Goal: Information Seeking & Learning: Learn about a topic

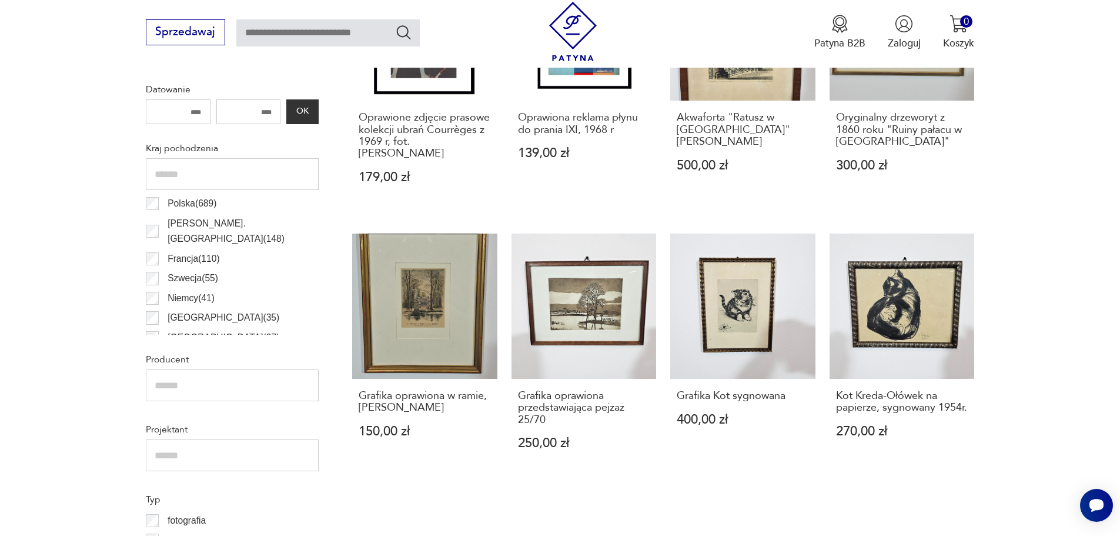
scroll to position [332, 0]
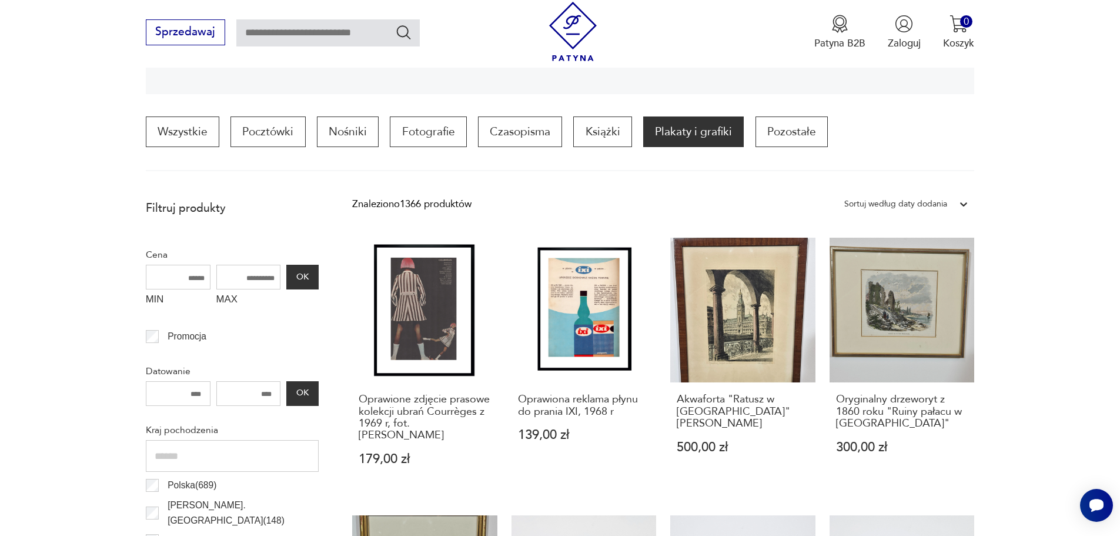
click at [965, 202] on icon at bounding box center [964, 204] width 12 height 12
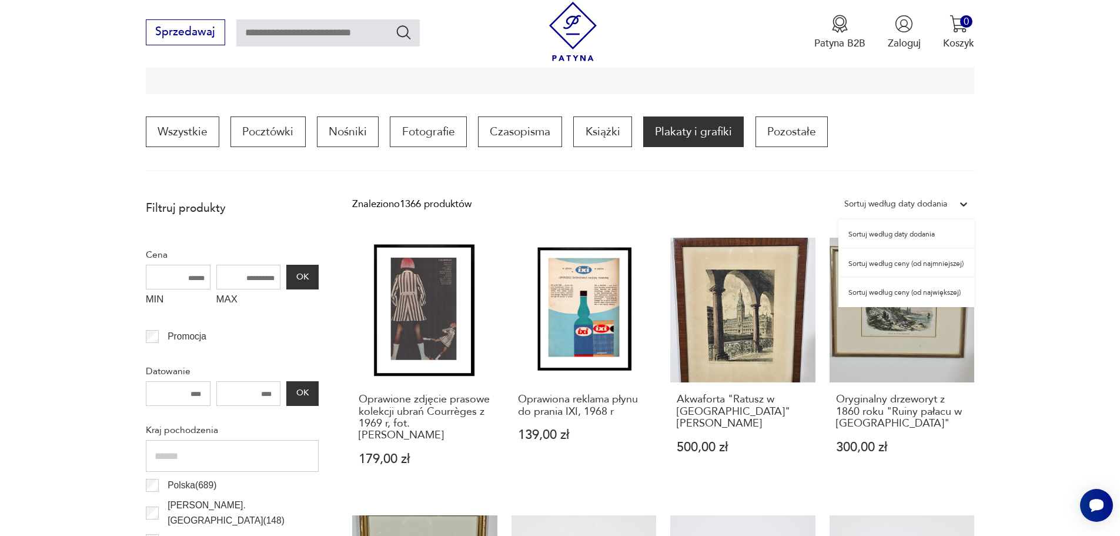
click at [936, 296] on div "Sortuj według ceny (od największej)" at bounding box center [906, 291] width 136 height 29
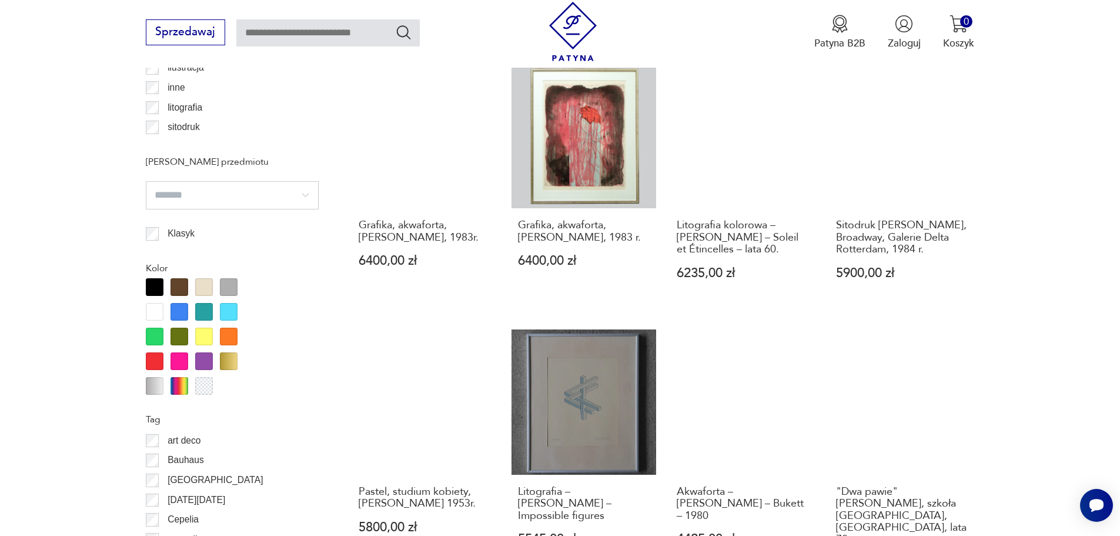
scroll to position [1349, 0]
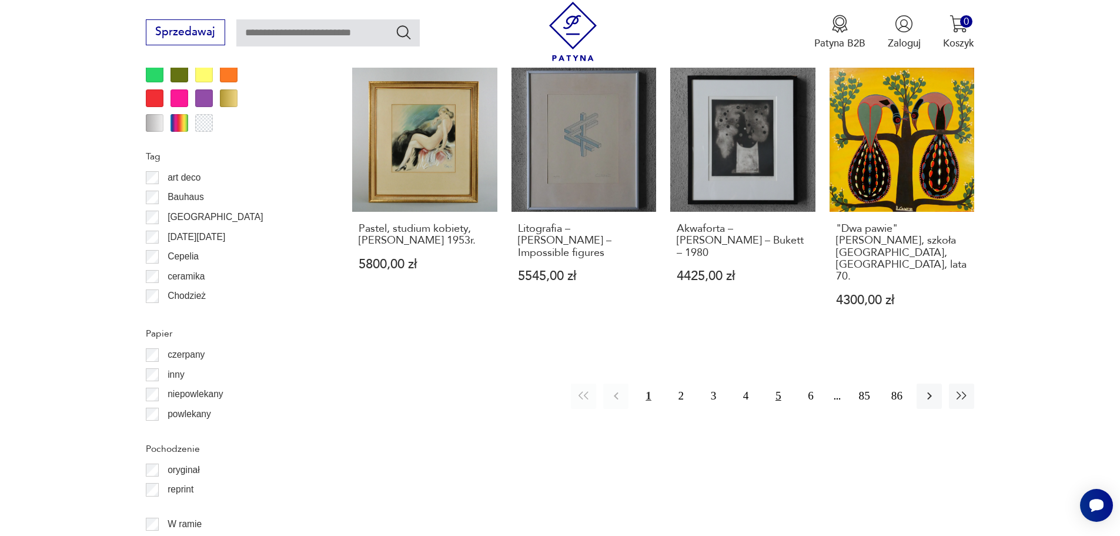
click at [781, 383] on button "5" at bounding box center [777, 395] width 25 height 25
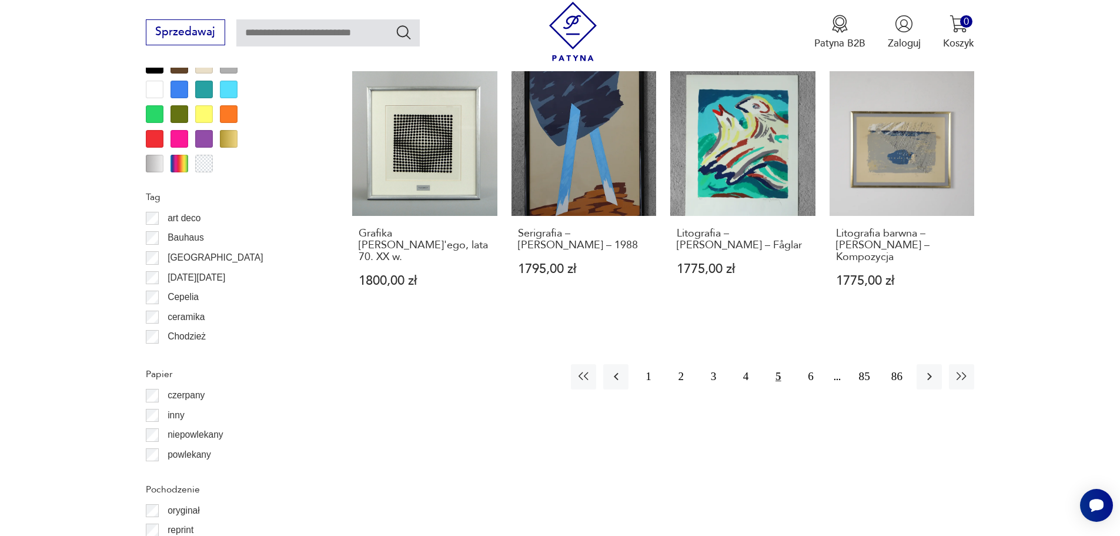
scroll to position [1466, 0]
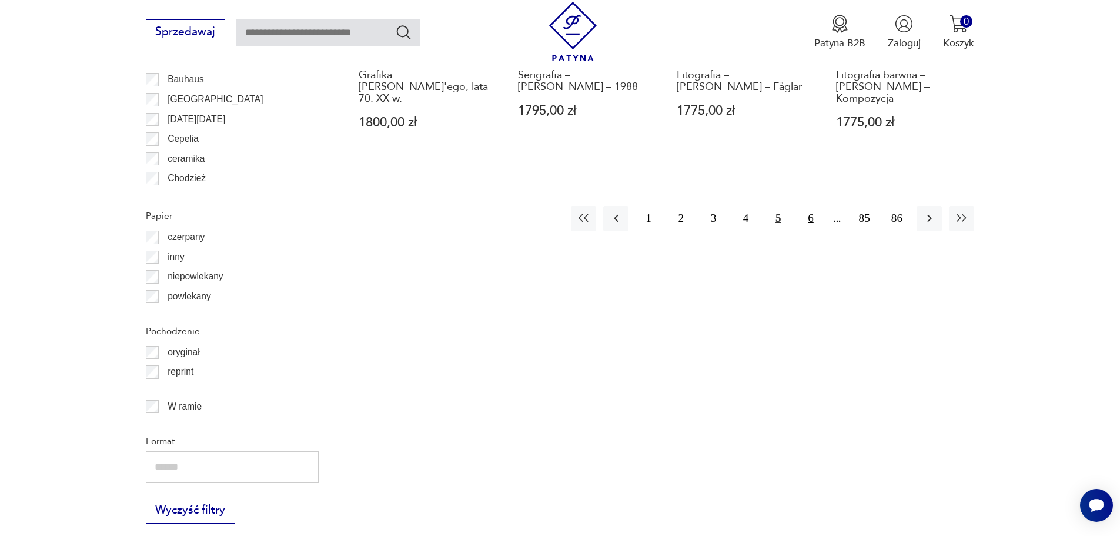
click at [812, 206] on button "6" at bounding box center [810, 218] width 25 height 25
click at [814, 206] on button "7" at bounding box center [810, 218] width 25 height 25
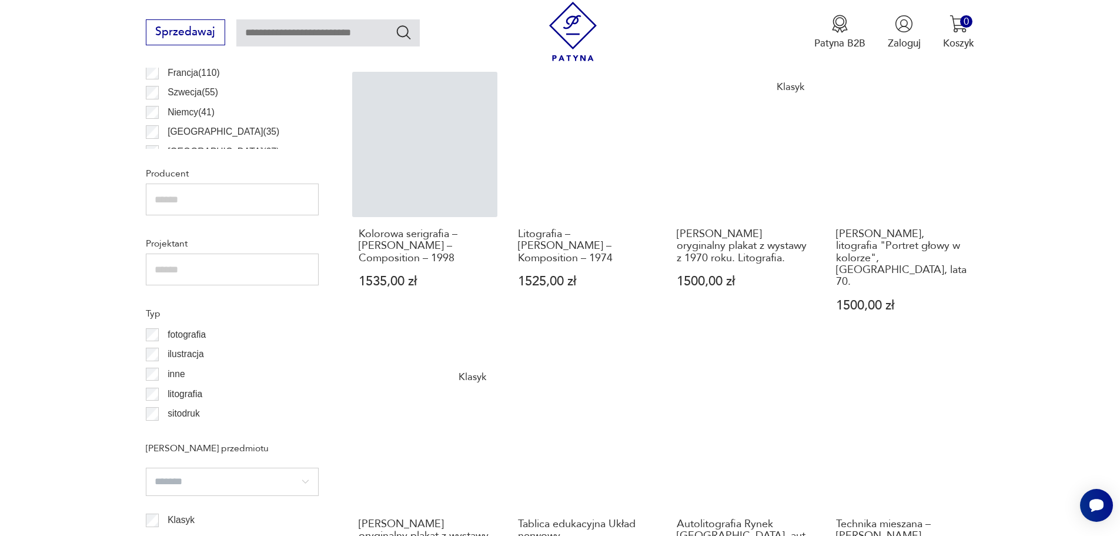
scroll to position [1231, 0]
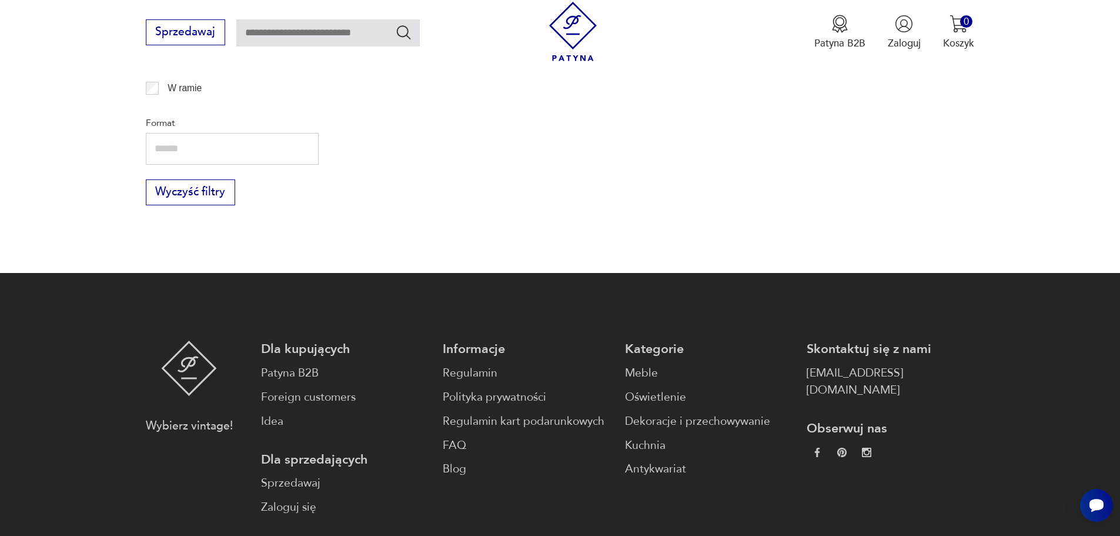
scroll to position [1560, 0]
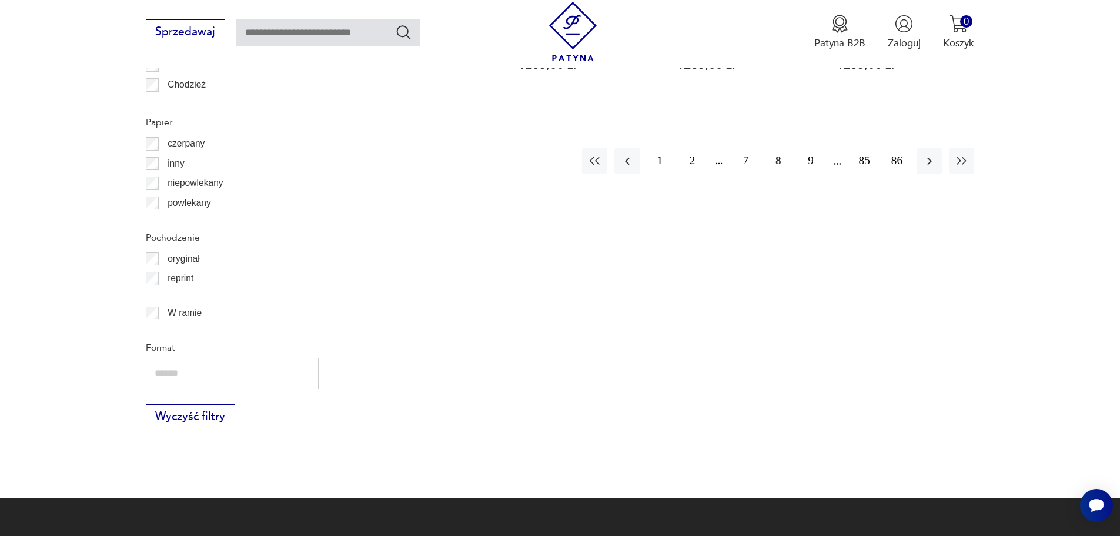
click at [808, 148] on button "9" at bounding box center [810, 160] width 25 height 25
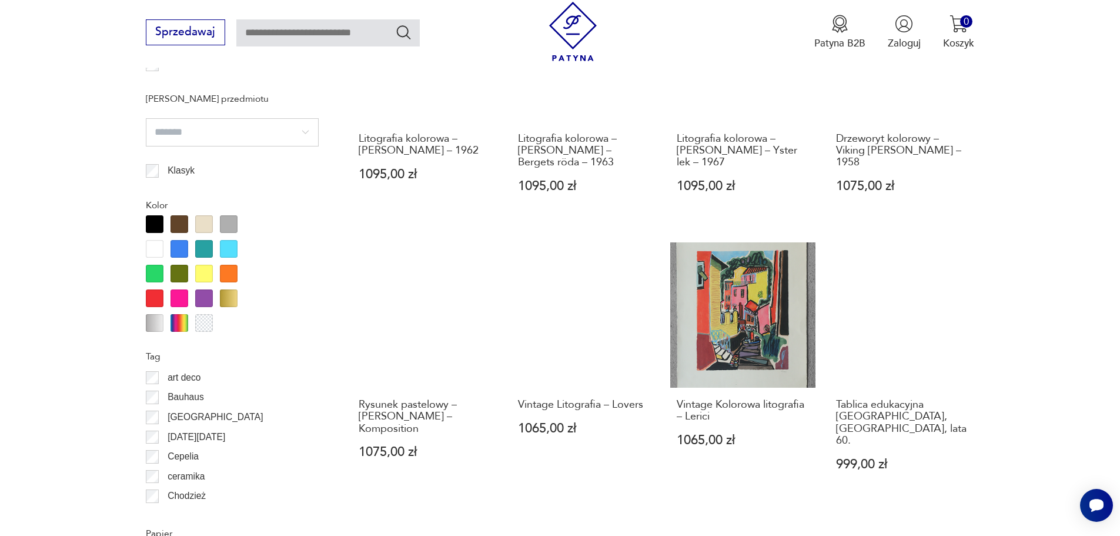
scroll to position [1172, 0]
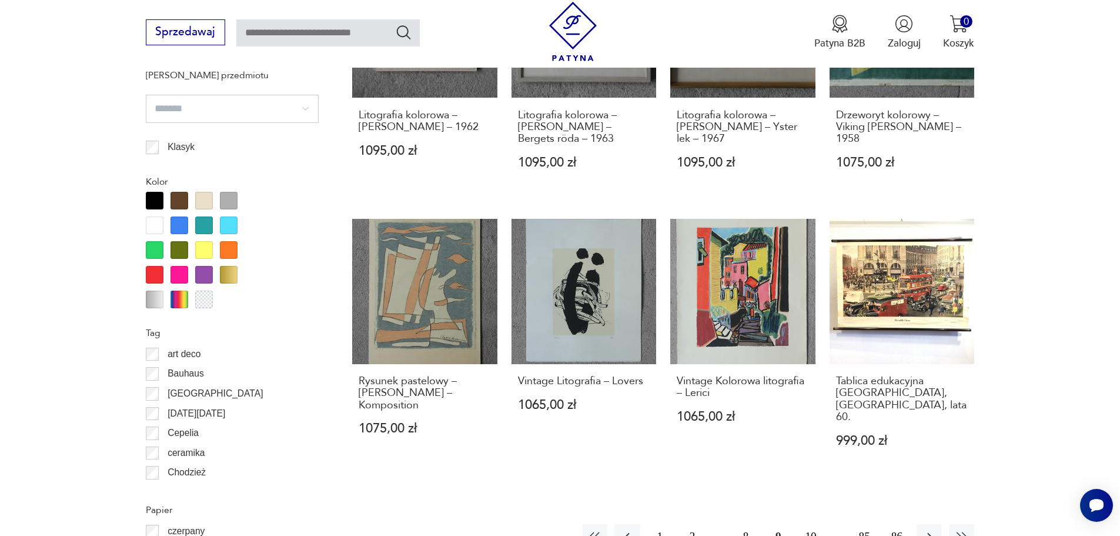
click at [814, 524] on button "10" at bounding box center [810, 536] width 25 height 25
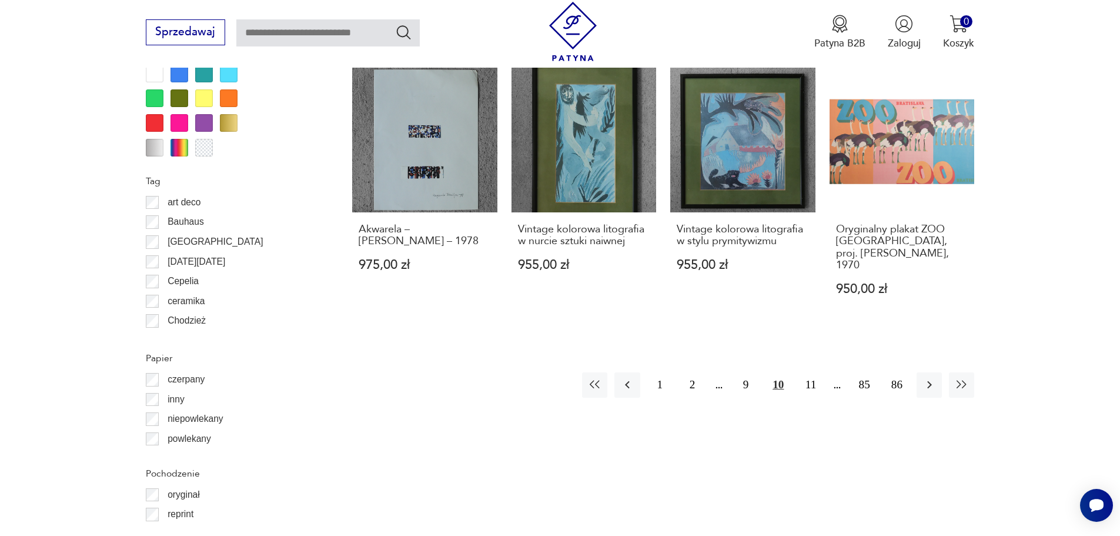
scroll to position [1349, 0]
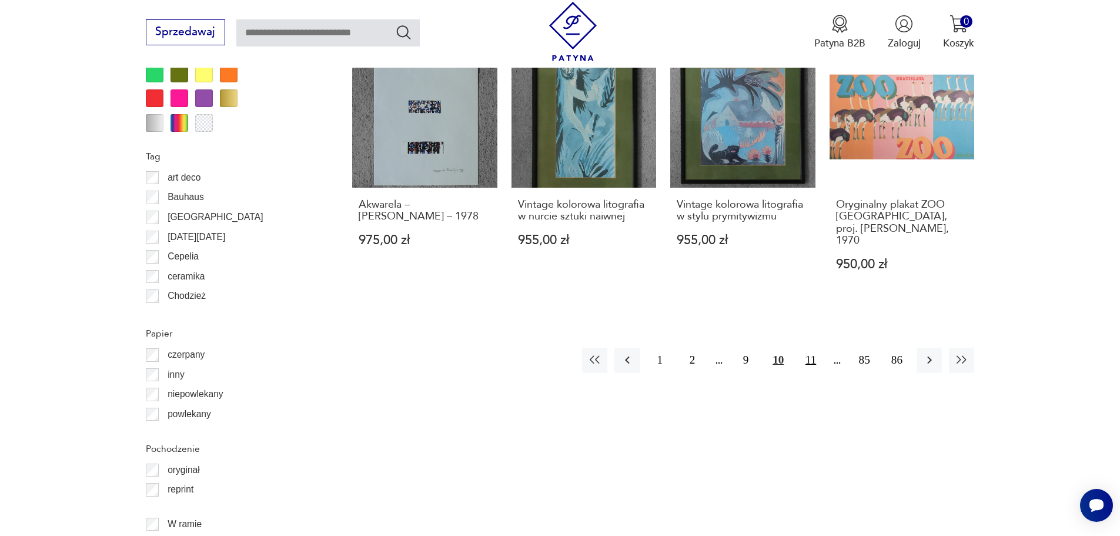
click at [805, 347] on button "11" at bounding box center [810, 359] width 25 height 25
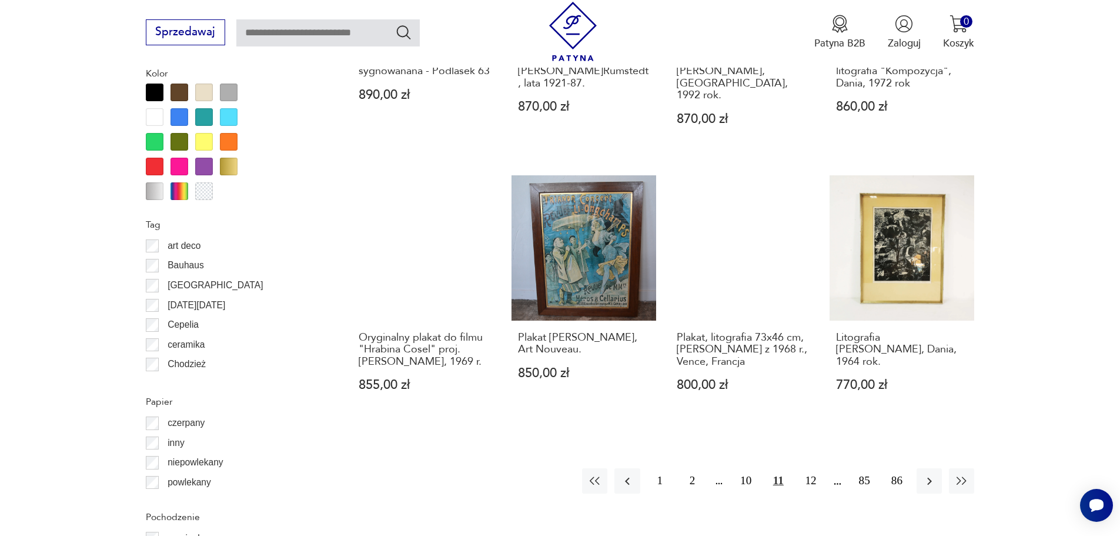
scroll to position [1466, 0]
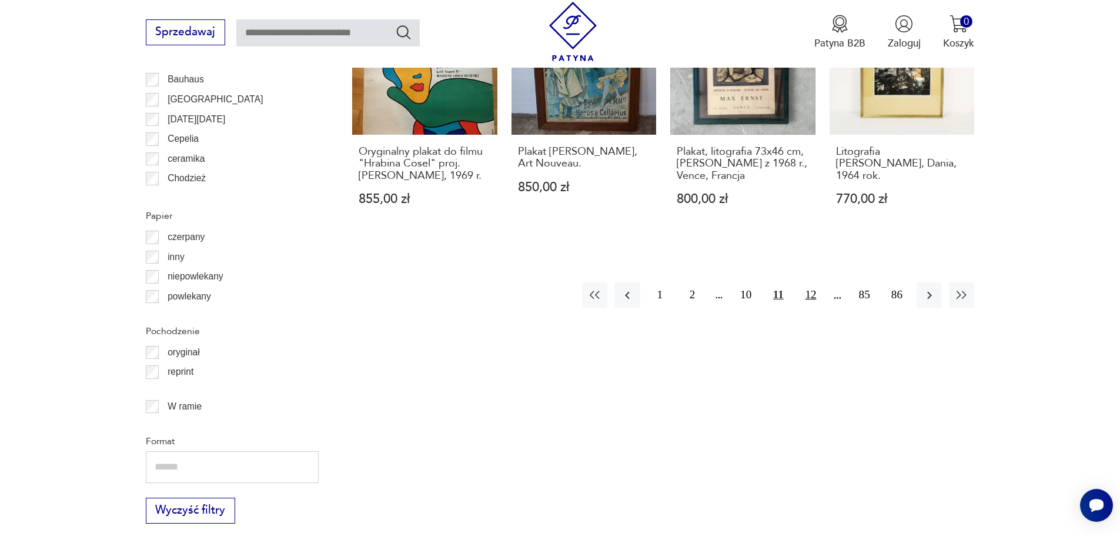
click at [813, 282] on button "12" at bounding box center [810, 294] width 25 height 25
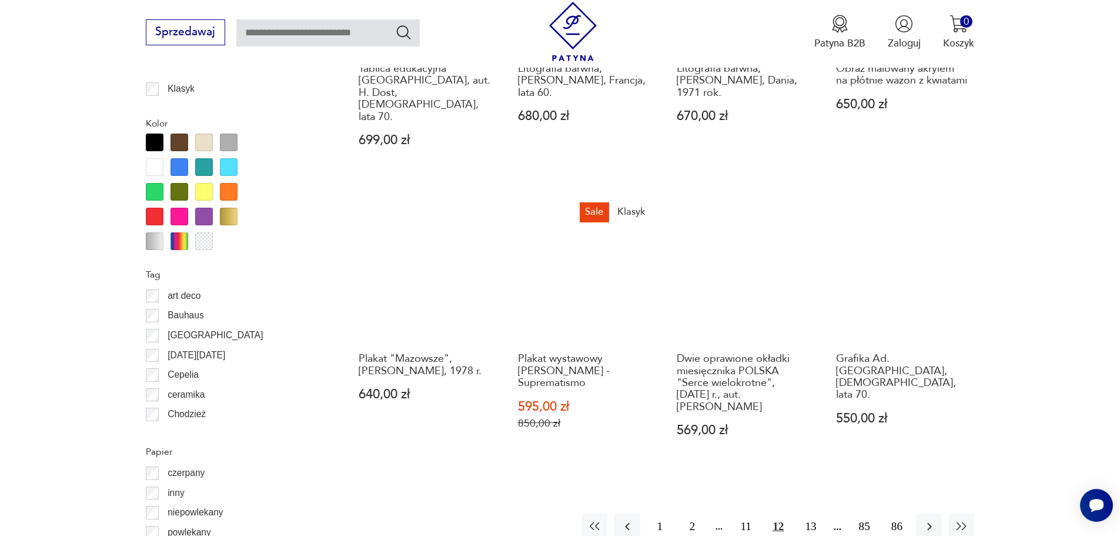
scroll to position [1231, 0]
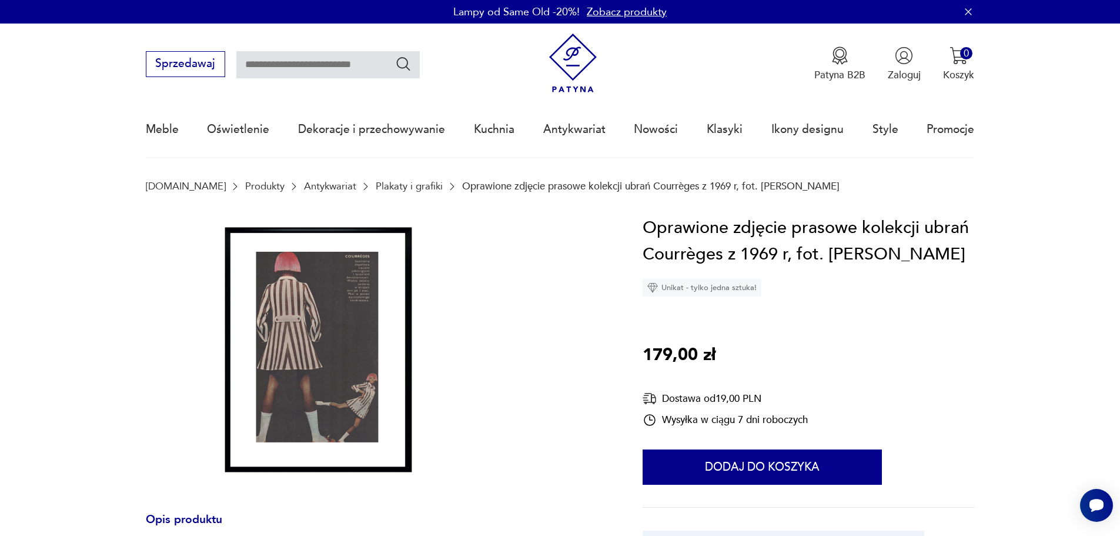
click at [379, 359] on img at bounding box center [319, 350] width 347 height 270
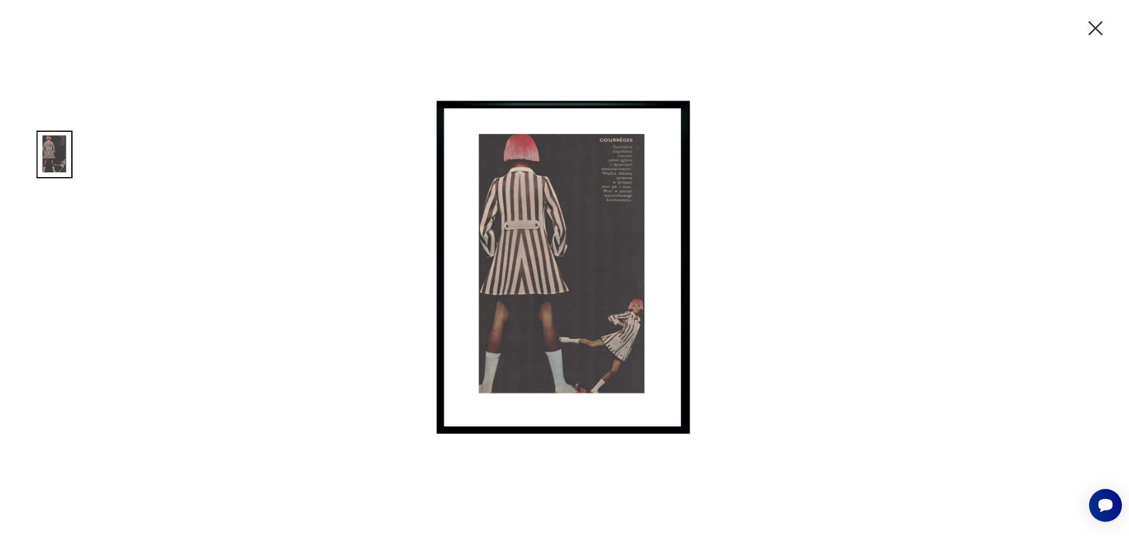
click at [1093, 26] on icon "button" at bounding box center [1095, 28] width 14 height 14
